Goal: Communication & Community: Ask a question

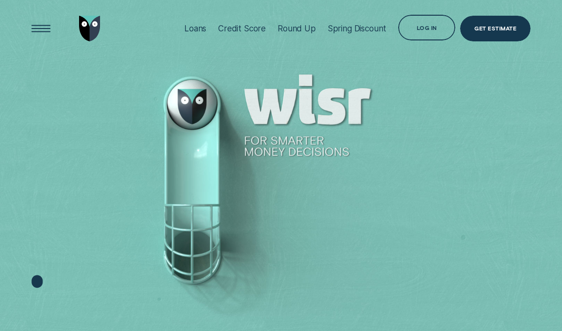
click at [466, 19] on div "Get Estimate" at bounding box center [495, 29] width 70 height 26
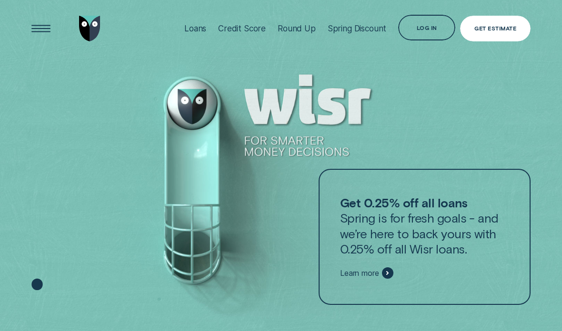
click at [422, 30] on div "Log in" at bounding box center [426, 28] width 20 height 5
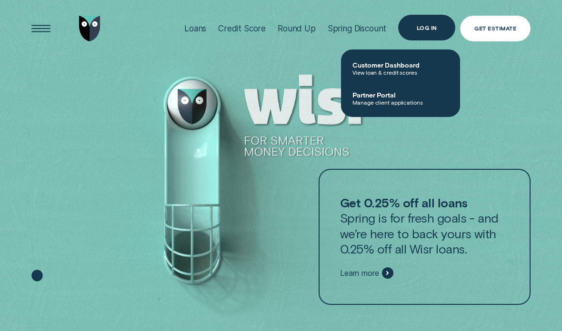
click at [382, 66] on span "Customer Dashboard" at bounding box center [400, 65] width 96 height 8
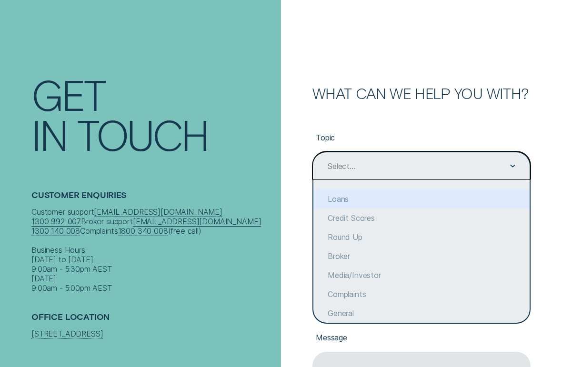
click at [338, 201] on div "Loans" at bounding box center [421, 198] width 216 height 19
type input "Loans"
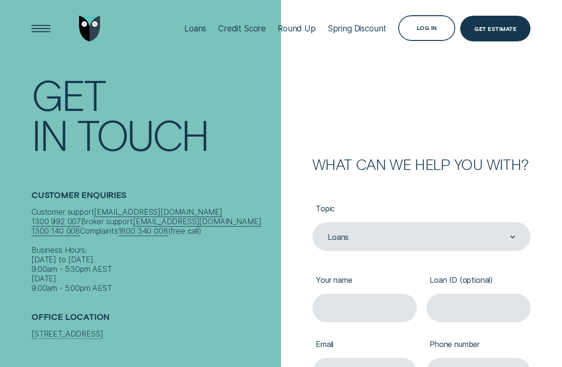
click at [421, 30] on div "Log in" at bounding box center [426, 29] width 20 height 5
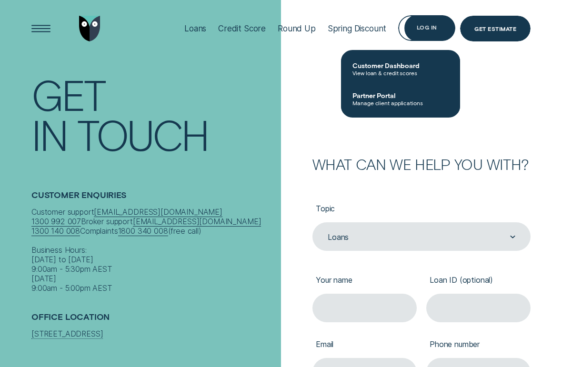
click at [379, 68] on span "Customer Dashboard" at bounding box center [400, 65] width 96 height 8
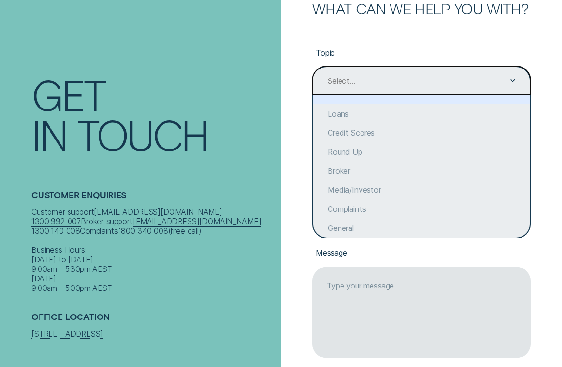
scroll to position [156, 0]
click at [356, 113] on div "Loans" at bounding box center [421, 113] width 216 height 19
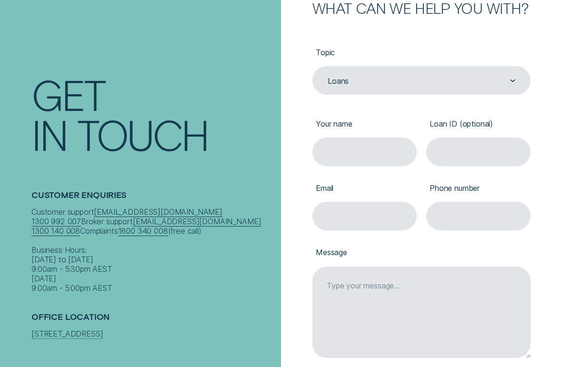
type input "Loans"
click at [383, 152] on input "Your name" at bounding box center [364, 152] width 104 height 29
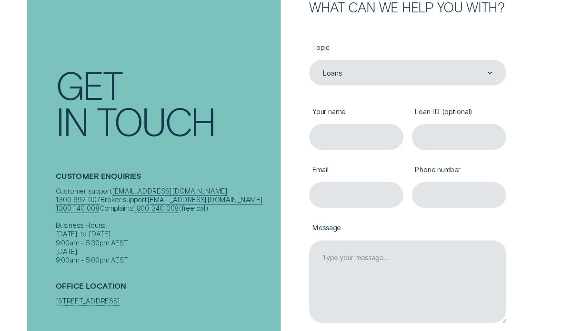
scroll to position [156, 0]
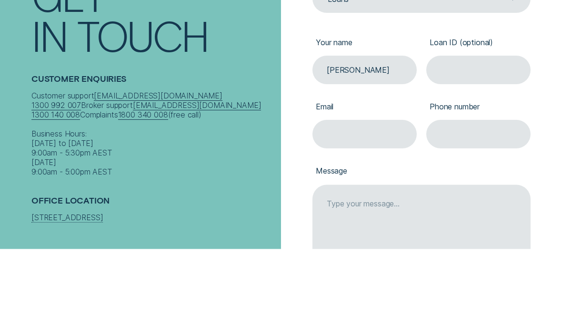
type input "[PERSON_NAME]"
click at [457, 138] on input "Loan ID (optional)" at bounding box center [478, 152] width 104 height 29
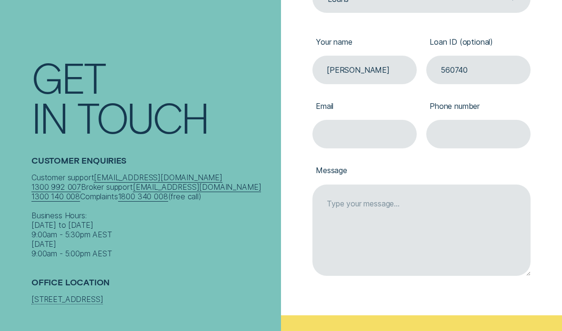
type input "560740"
click at [355, 129] on input "Email" at bounding box center [364, 134] width 104 height 29
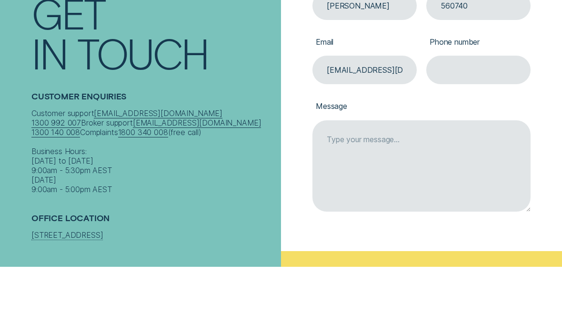
type input "[EMAIL_ADDRESS][DOMAIN_NAME]"
click at [470, 120] on input "Phone number" at bounding box center [478, 134] width 104 height 29
type input "0407912919"
click at [453, 185] on textarea "Message" at bounding box center [421, 230] width 218 height 91
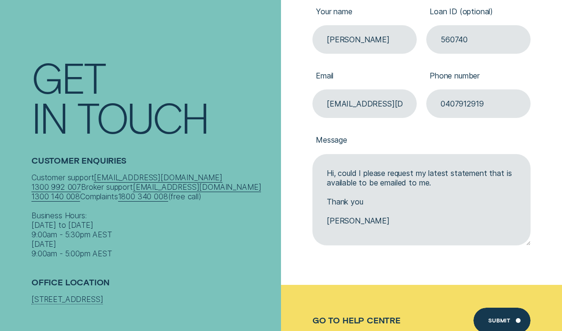
scroll to position [268, 0]
type textarea "Hi, could I please request my latest statement that is available to be emailed …"
click at [504, 322] on div "Submit" at bounding box center [499, 322] width 22 height 5
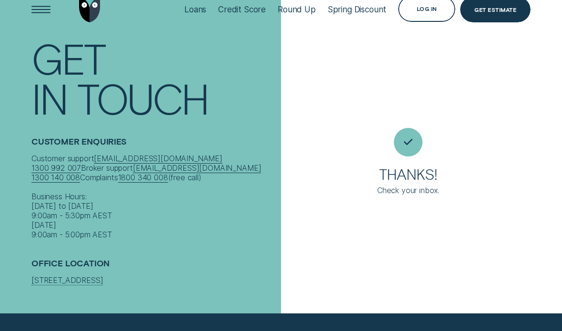
scroll to position [0, 0]
